Goal: Entertainment & Leisure: Browse casually

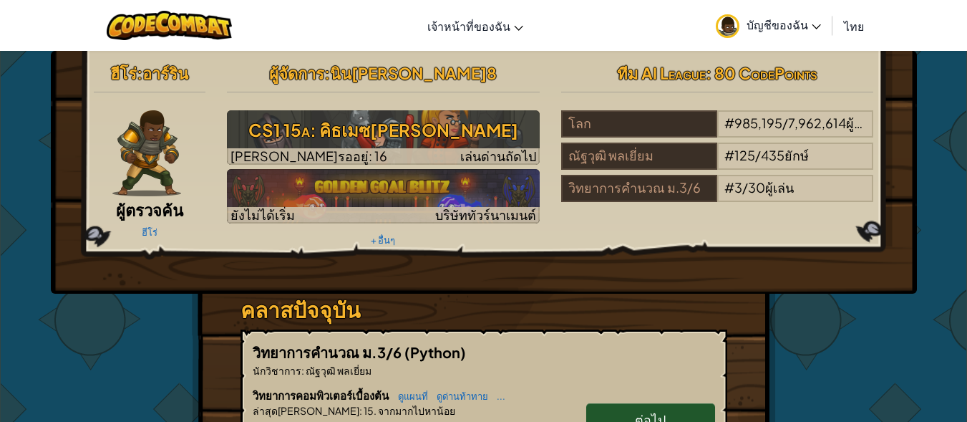
click at [811, 23] on span "บัญชีของฉัน" at bounding box center [783, 24] width 74 height 15
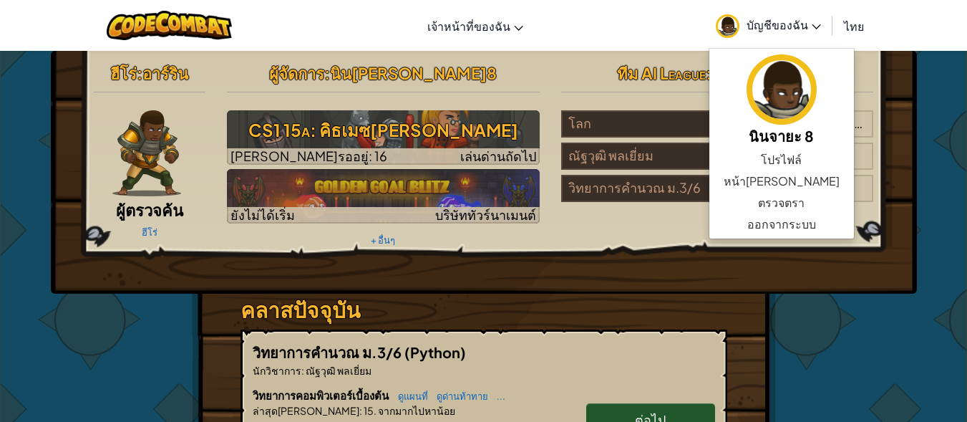
click at [810, 23] on span "บัญชีของฉัน" at bounding box center [783, 24] width 74 height 15
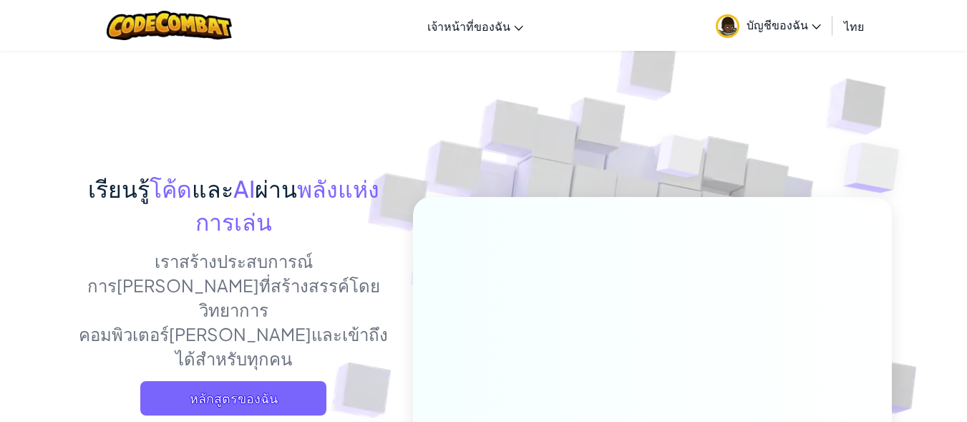
select select "th"
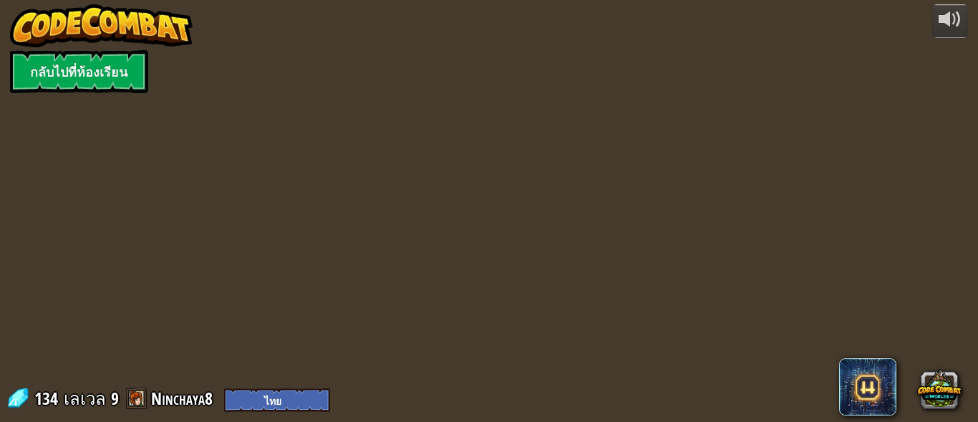
select select "th"
